Goal: Find specific page/section: Find specific page/section

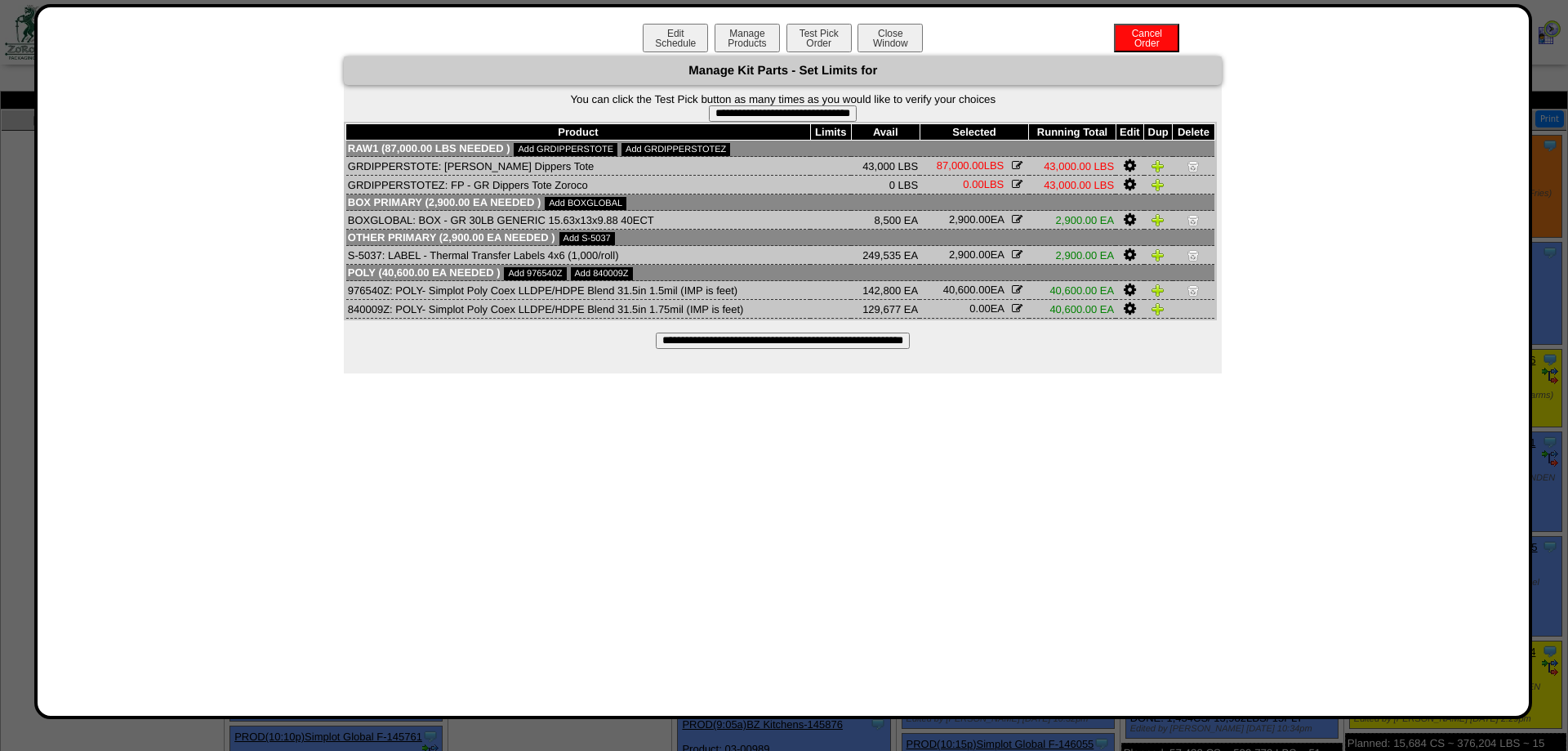
scroll to position [833, 0]
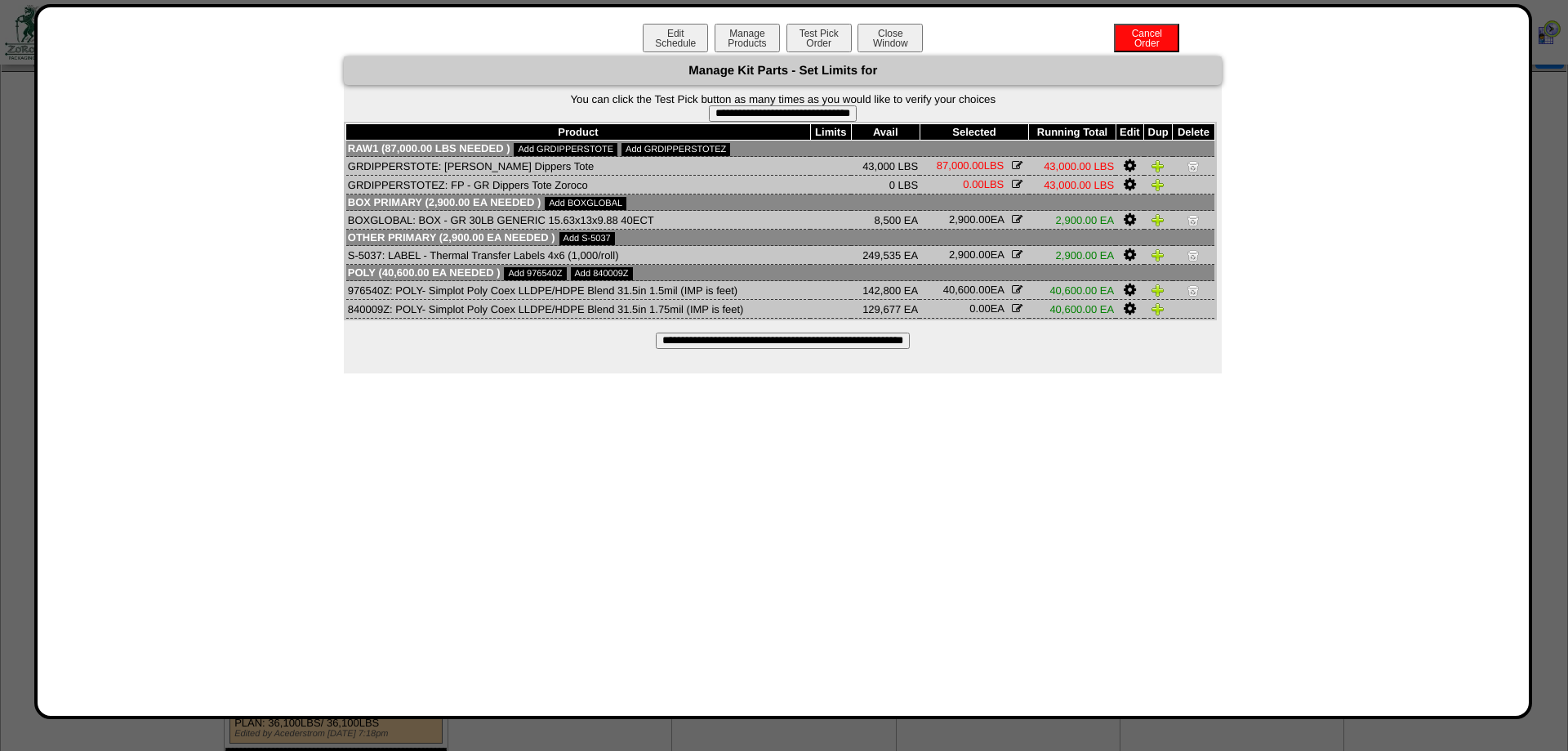
click at [880, 10] on div "**********" at bounding box center [784, 361] width 1498 height 715
click at [879, 30] on button "Close Window" at bounding box center [890, 37] width 66 height 28
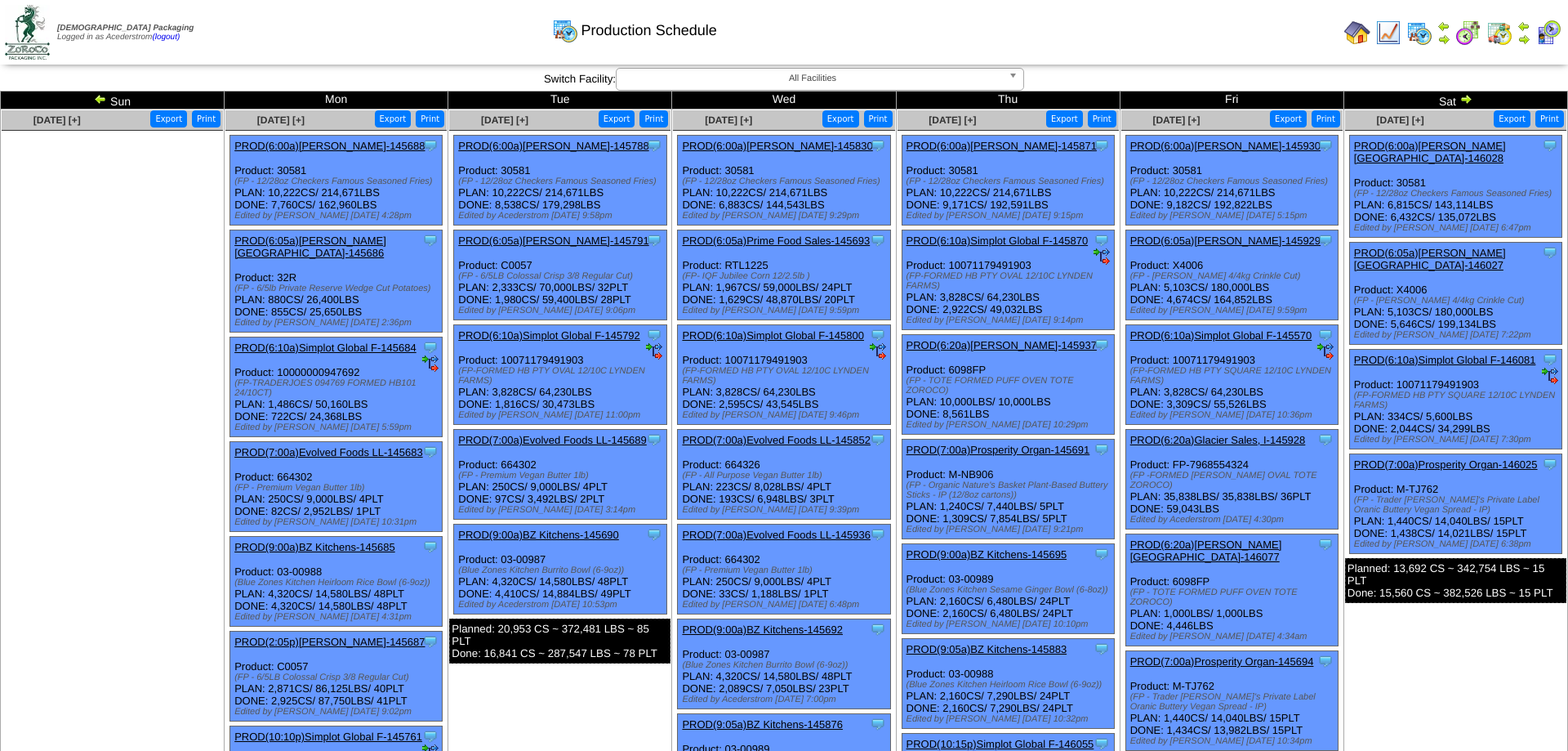
click at [1471, 99] on img at bounding box center [1466, 99] width 13 height 13
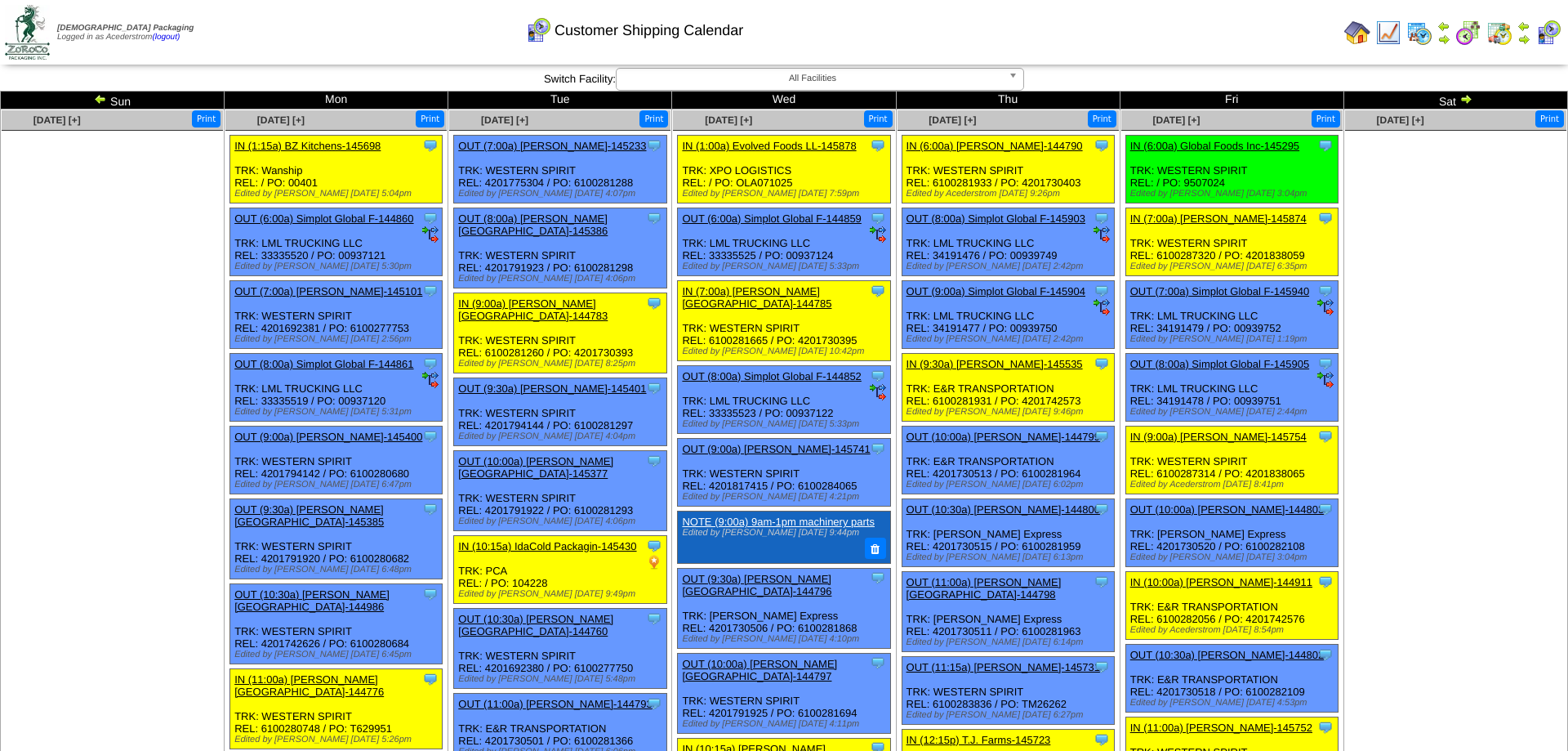
click at [1524, 28] on img at bounding box center [1524, 26] width 13 height 13
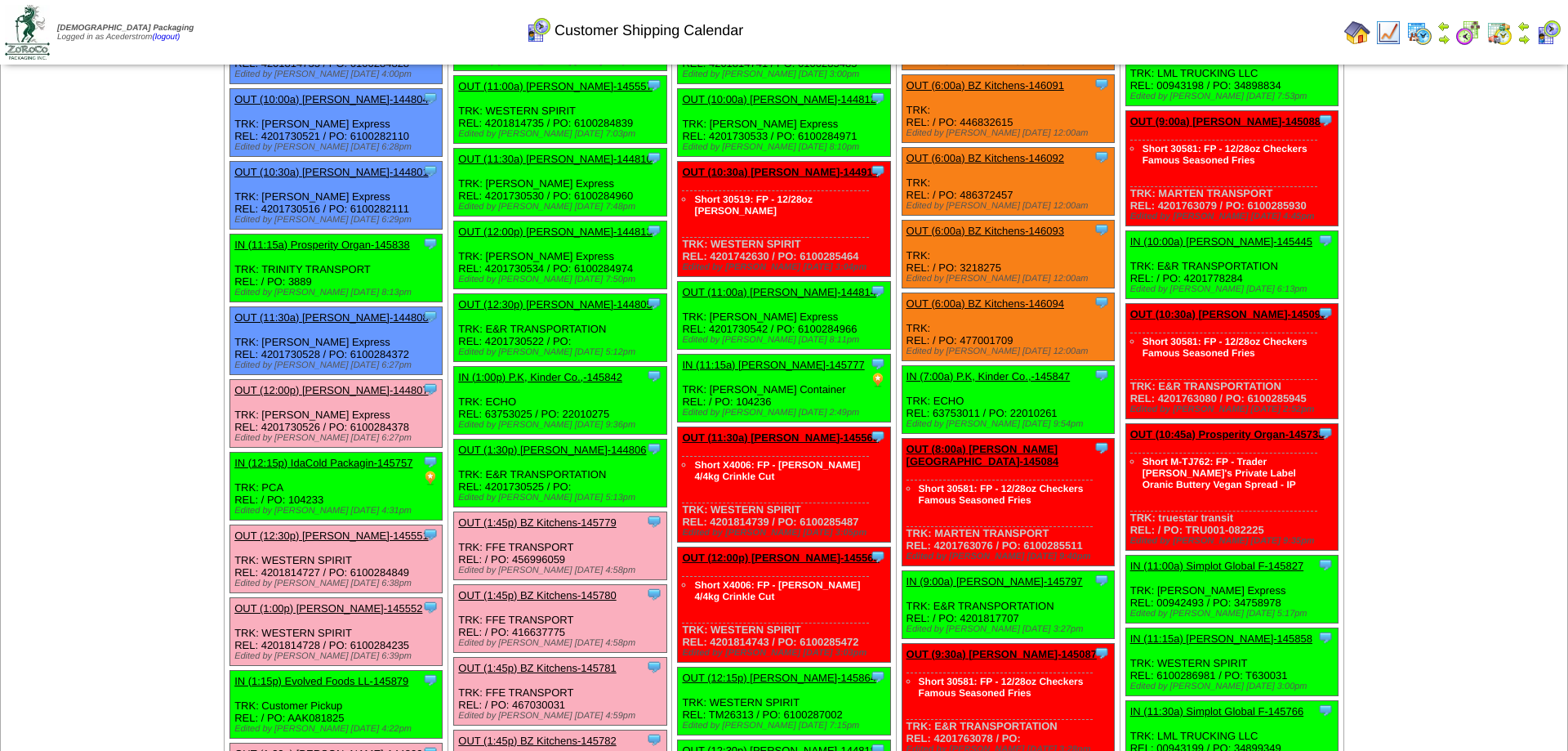
scroll to position [3251, 0]
